Goal: Find specific page/section: Find specific page/section

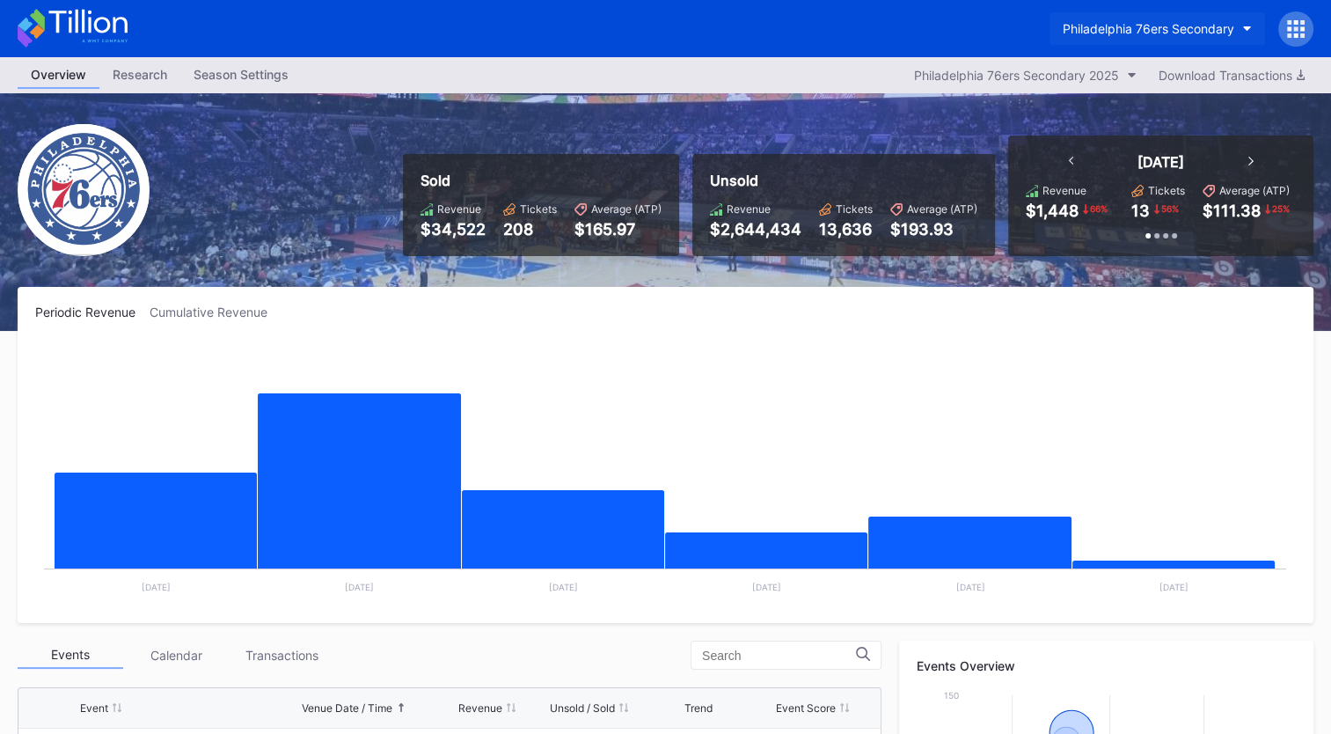
click at [1123, 19] on button "Philadelphia 76ers Secondary" at bounding box center [1158, 28] width 216 height 33
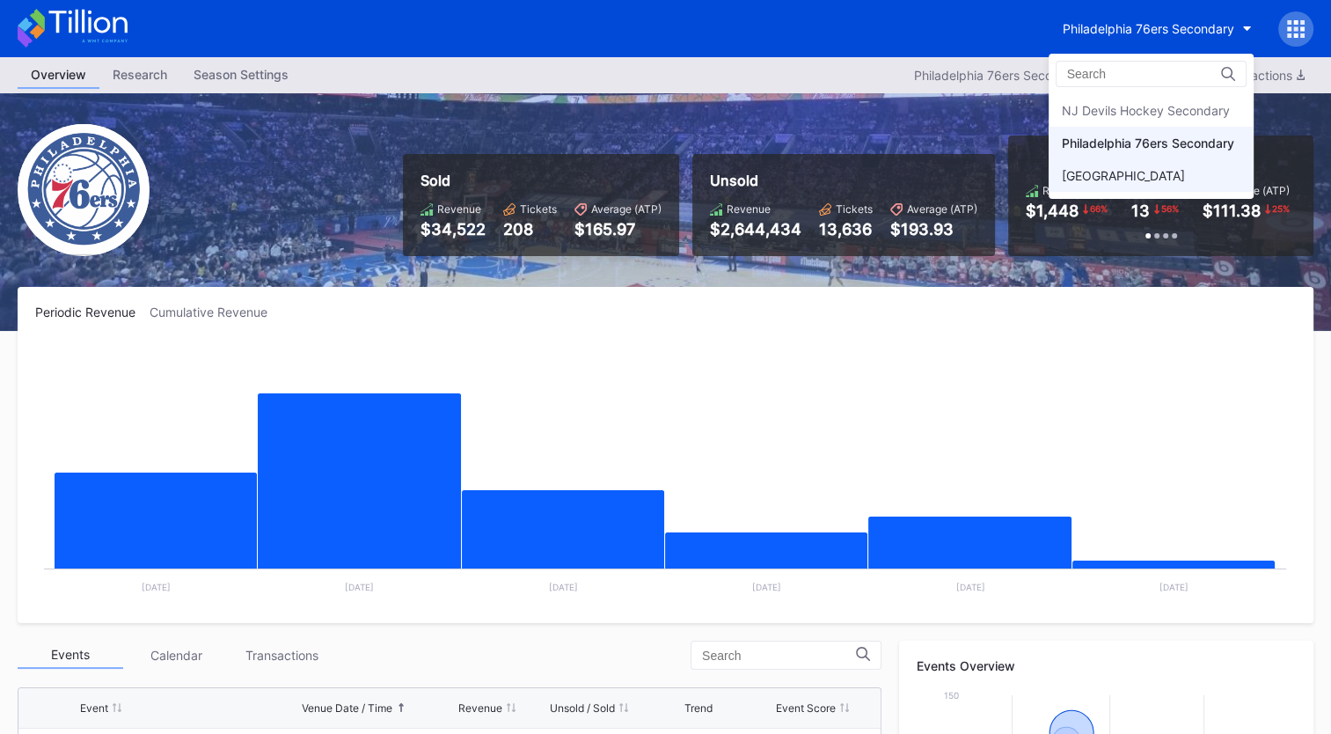
click at [1091, 172] on div "[GEOGRAPHIC_DATA]" at bounding box center [1123, 175] width 123 height 15
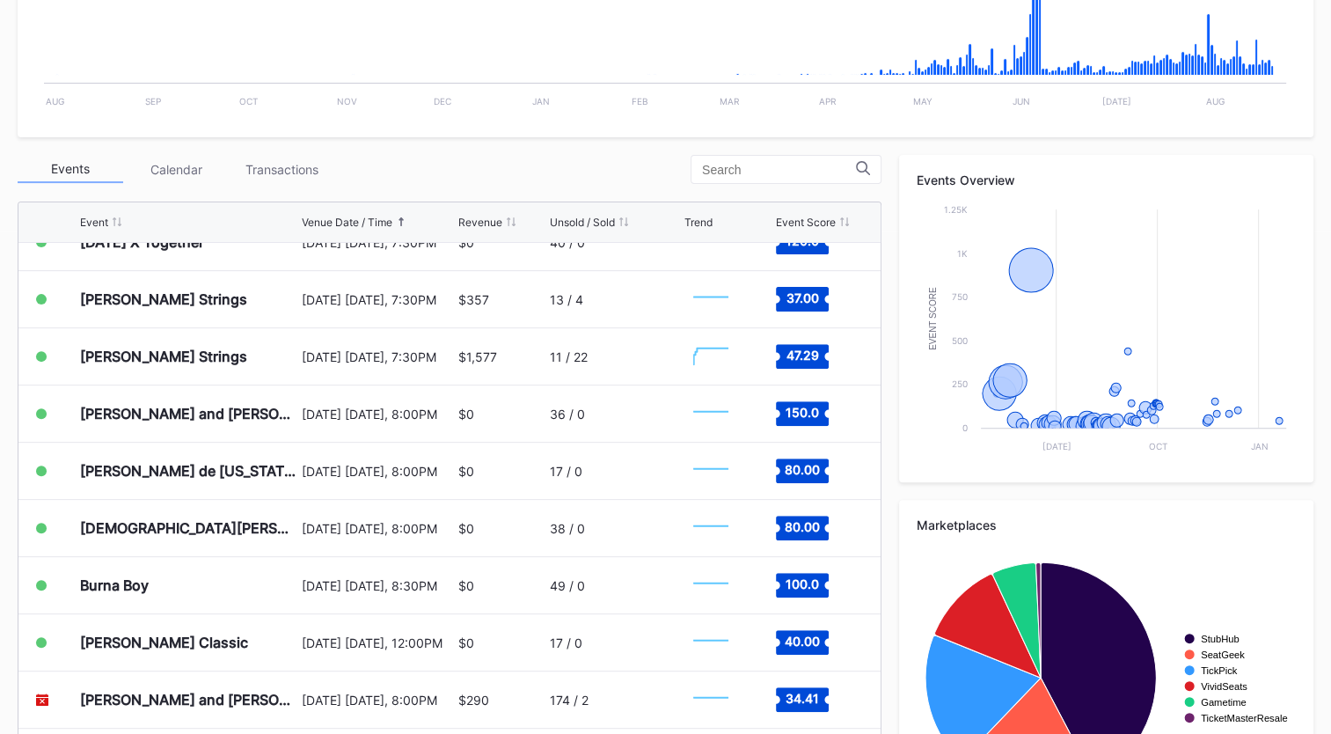
scroll to position [2890, 0]
click at [866, 408] on div "[PERSON_NAME] and [PERSON_NAME] [DATE] [DATE], 8:00PM $0 36 / 0 Created with Hi…" at bounding box center [449, 413] width 862 height 57
